Goal: Use online tool/utility: Utilize a website feature to perform a specific function

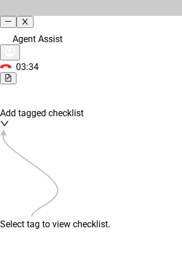
click at [178, 169] on div "Select tag to view checklist." at bounding box center [91, 179] width 182 height 100
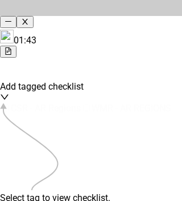
click at [162, 68] on div "Add tagged checklist" at bounding box center [91, 75] width 182 height 34
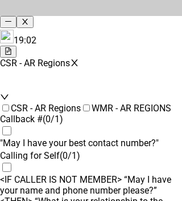
click at [149, 192] on div "<IF CALLER IS NOT MEMBER> “May I have your name and phone number please?” <THEN…" at bounding box center [91, 195] width 182 height 43
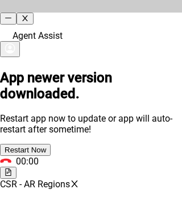
scroll to position [1933, 0]
click at [153, 36] on div "Agent Assist" at bounding box center [91, 42] width 182 height 32
click at [177, 107] on section "App newer version downloaded. Restart app now to update or app will auto-restar…" at bounding box center [91, 113] width 182 height 86
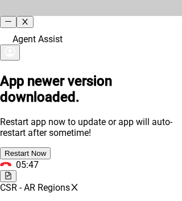
scroll to position [1558, 0]
click at [172, 73] on section "App newer version downloaded. Restart app now to update or app will auto-restar…" at bounding box center [91, 116] width 182 height 86
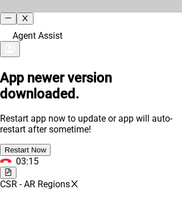
scroll to position [1933, 0]
click at [165, 70] on section "App newer version downloaded. Restart app now to update or app will auto-restar…" at bounding box center [91, 113] width 182 height 86
click at [161, 110] on section "App newer version downloaded. Restart app now to update or app will auto-restar…" at bounding box center [91, 113] width 182 height 86
click at [122, 34] on div "Agent Assist" at bounding box center [91, 42] width 182 height 32
drag, startPoint x: 129, startPoint y: 13, endPoint x: 64, endPoint y: 28, distance: 66.4
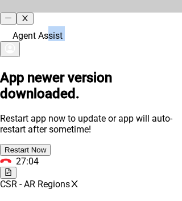
click at [64, 28] on div "Agent Assist" at bounding box center [91, 42] width 182 height 32
click at [97, 33] on div "Agent Assist" at bounding box center [91, 42] width 182 height 32
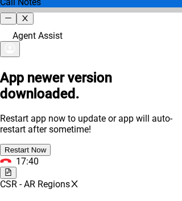
click at [162, 117] on section "App newer version downloaded. Restart app now to update or app will auto-restar…" at bounding box center [91, 113] width 182 height 86
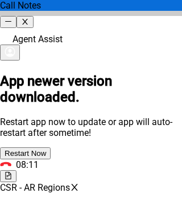
scroll to position [1605, 0]
click at [172, 119] on section "App newer version downloaded. Restart app now to update or app will auto-restar…" at bounding box center [91, 116] width 182 height 86
click at [154, 30] on div "Agent Assist" at bounding box center [91, 46] width 182 height 32
click at [172, 115] on section "App newer version downloaded. Restart app now to update or app will auto-restar…" at bounding box center [91, 116] width 182 height 86
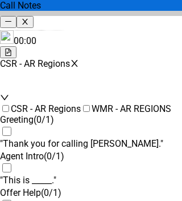
scroll to position [0, 0]
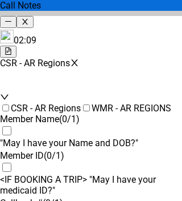
click at [127, 189] on div "<IF BOOKING A TRIP> "May I have your medicaid ID?"" at bounding box center [91, 185] width 182 height 22
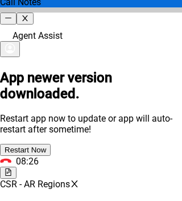
scroll to position [1933, 0]
click at [171, 103] on section "App newer version downloaded. Restart app now to update or app will auto-restar…" at bounding box center [91, 113] width 182 height 86
click at [158, 70] on section "App newer version downloaded. Restart app now to update or app will auto-restar…" at bounding box center [91, 113] width 182 height 86
click at [28, 14] on icon "close" at bounding box center [24, 17] width 7 height 7
